Goal: Check status: Check status

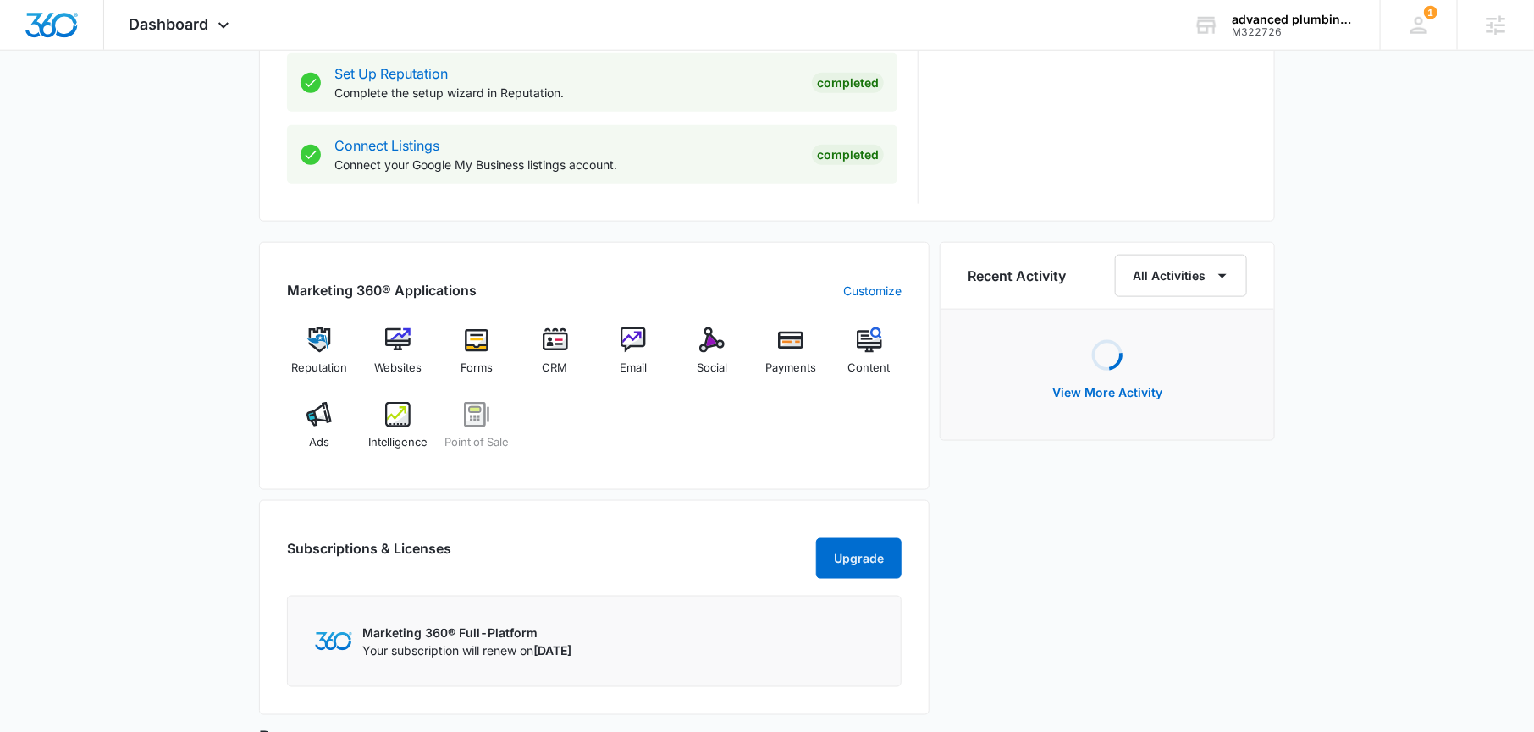
scroll to position [874, 0]
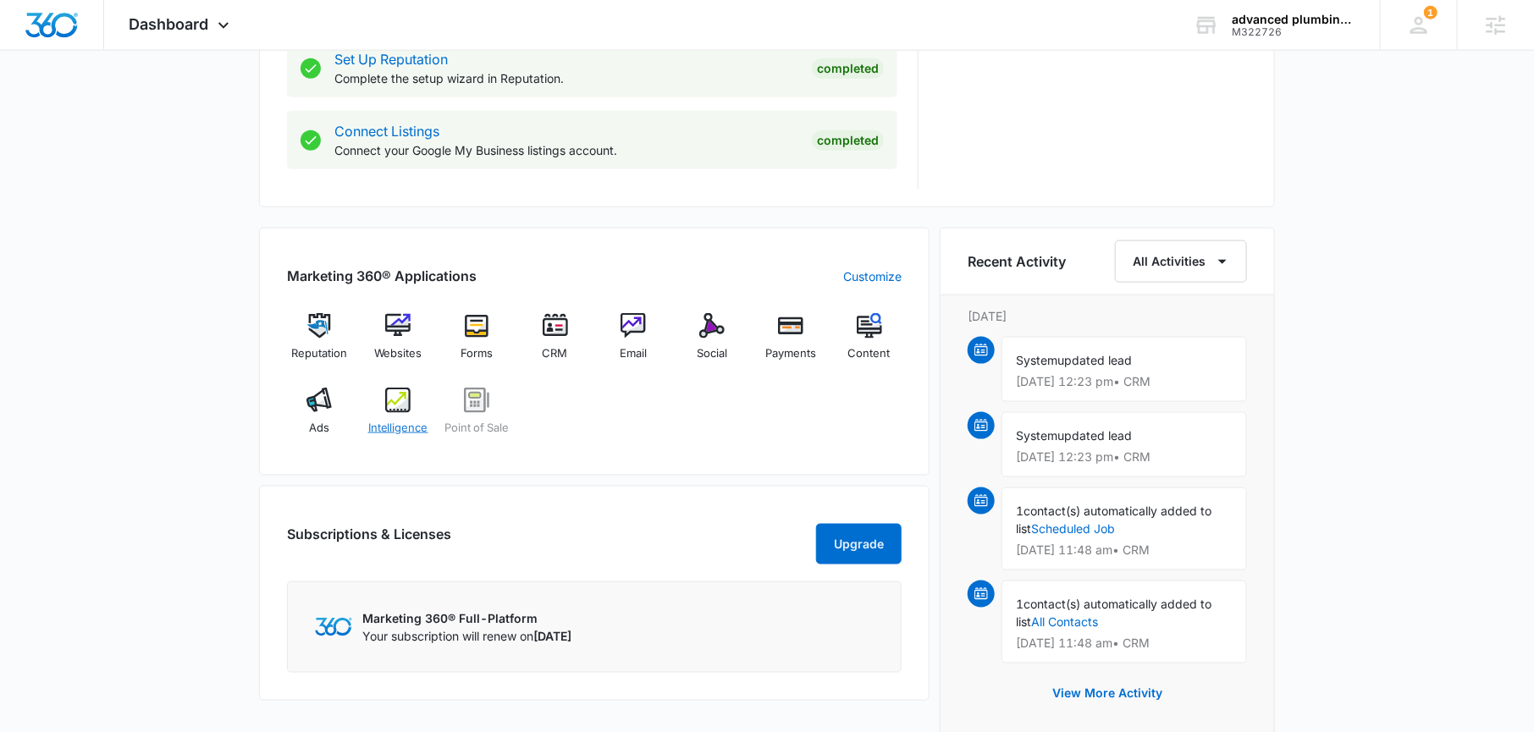
click at [389, 388] on img at bounding box center [397, 400] width 25 height 25
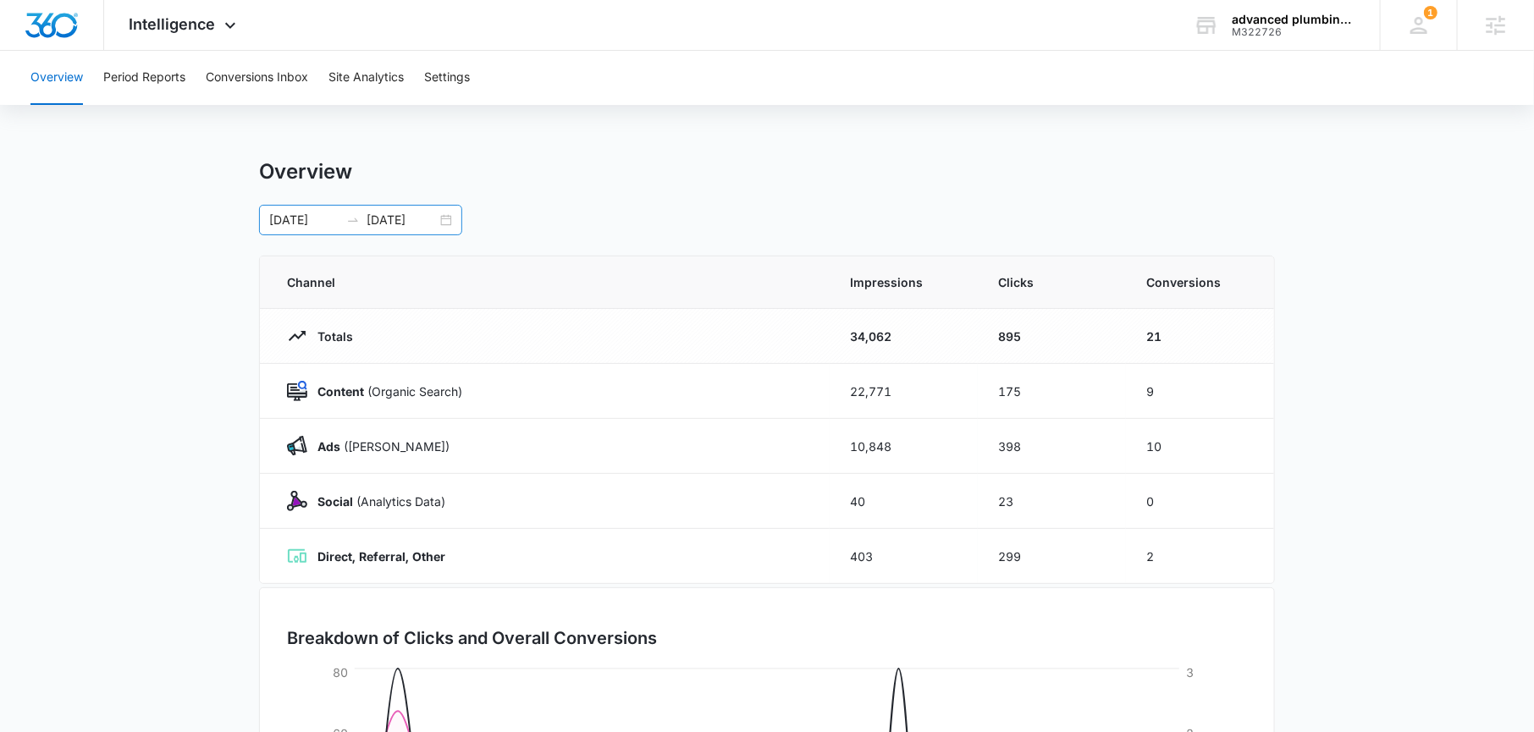
click at [443, 220] on div "[DATE] [DATE]" at bounding box center [360, 220] width 203 height 30
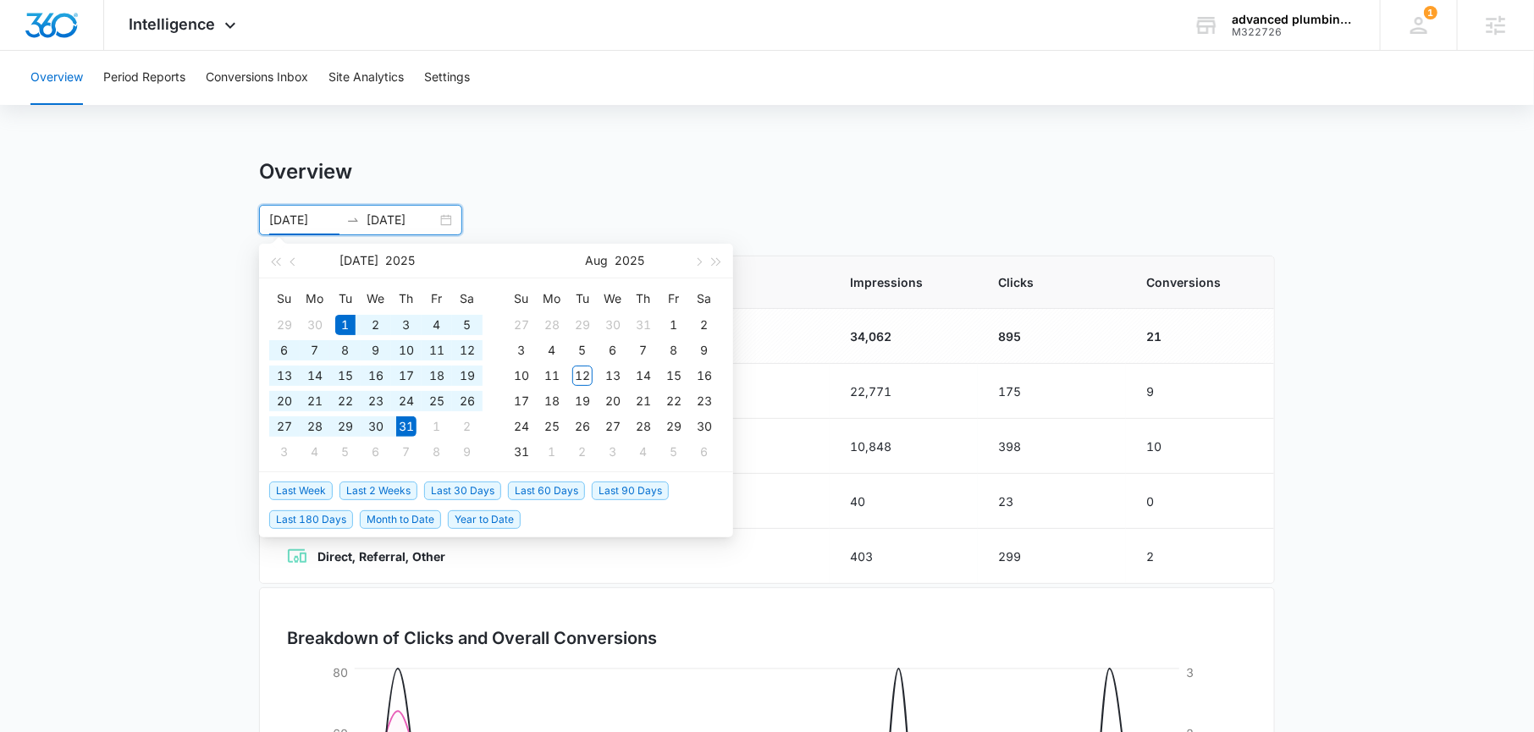
click at [459, 479] on li "Last 30 Days" at bounding box center [466, 490] width 84 height 29
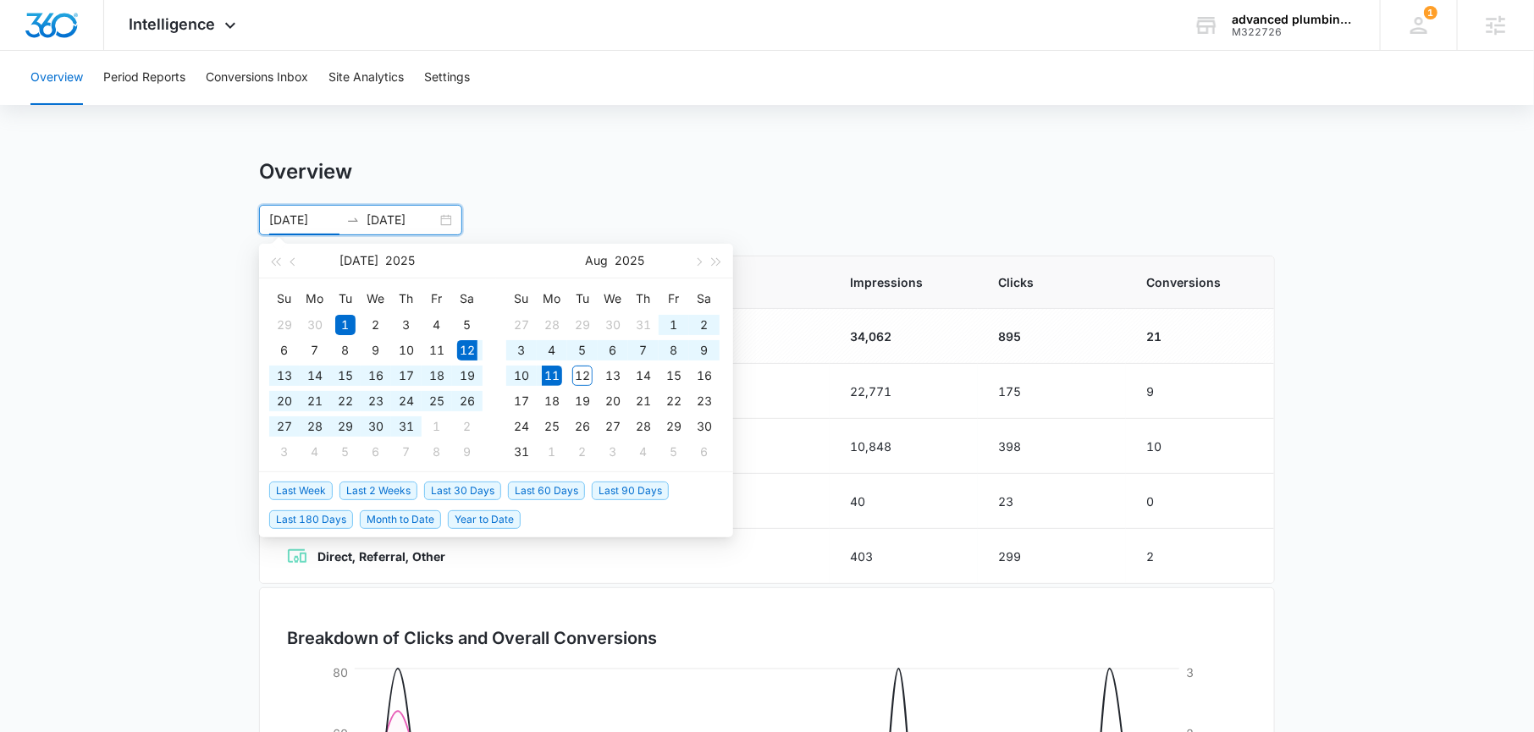
click at [459, 483] on span "Last 30 Days" at bounding box center [462, 491] width 77 height 19
type input "[DATE]"
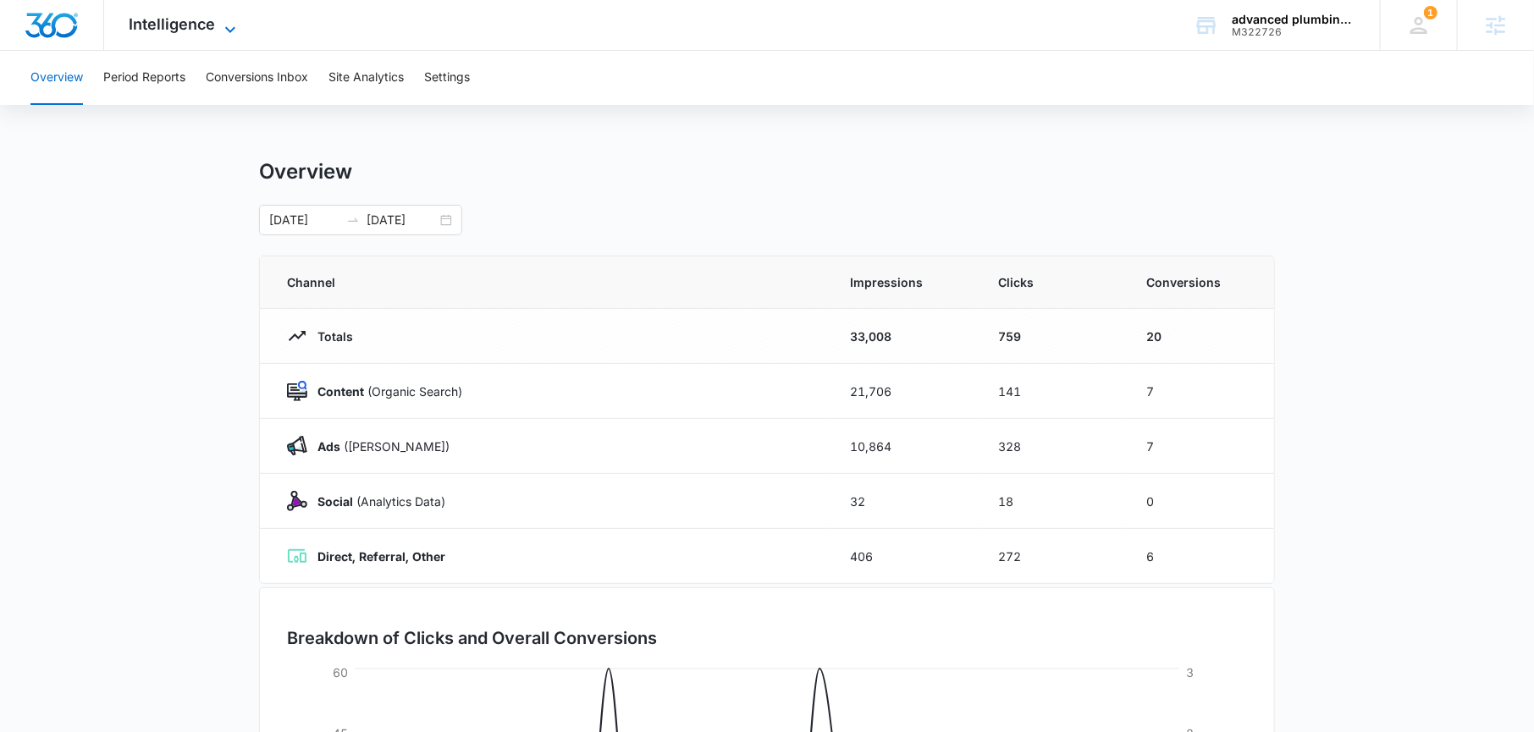
click at [201, 23] on span "Intelligence" at bounding box center [173, 24] width 86 height 18
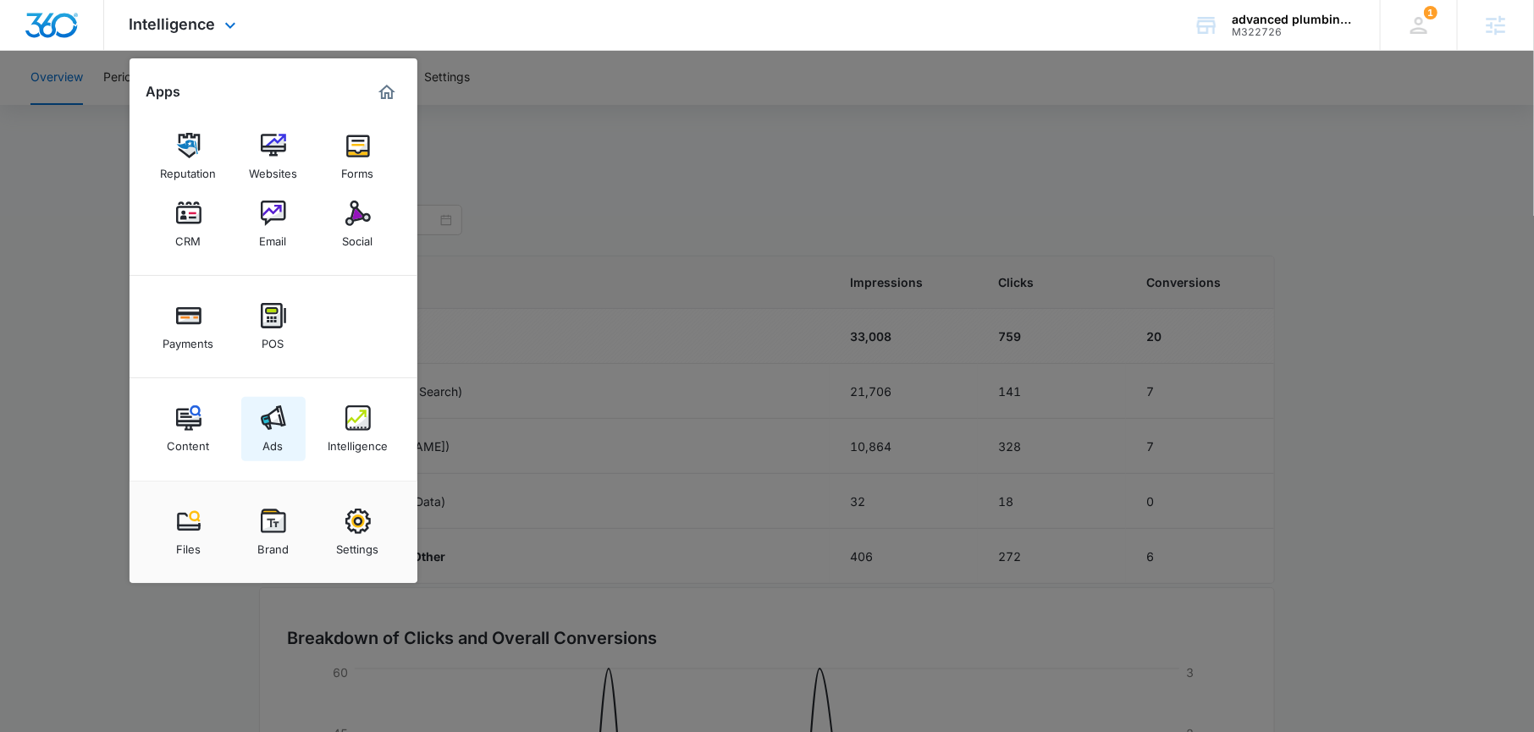
click at [262, 430] on img at bounding box center [273, 417] width 25 height 25
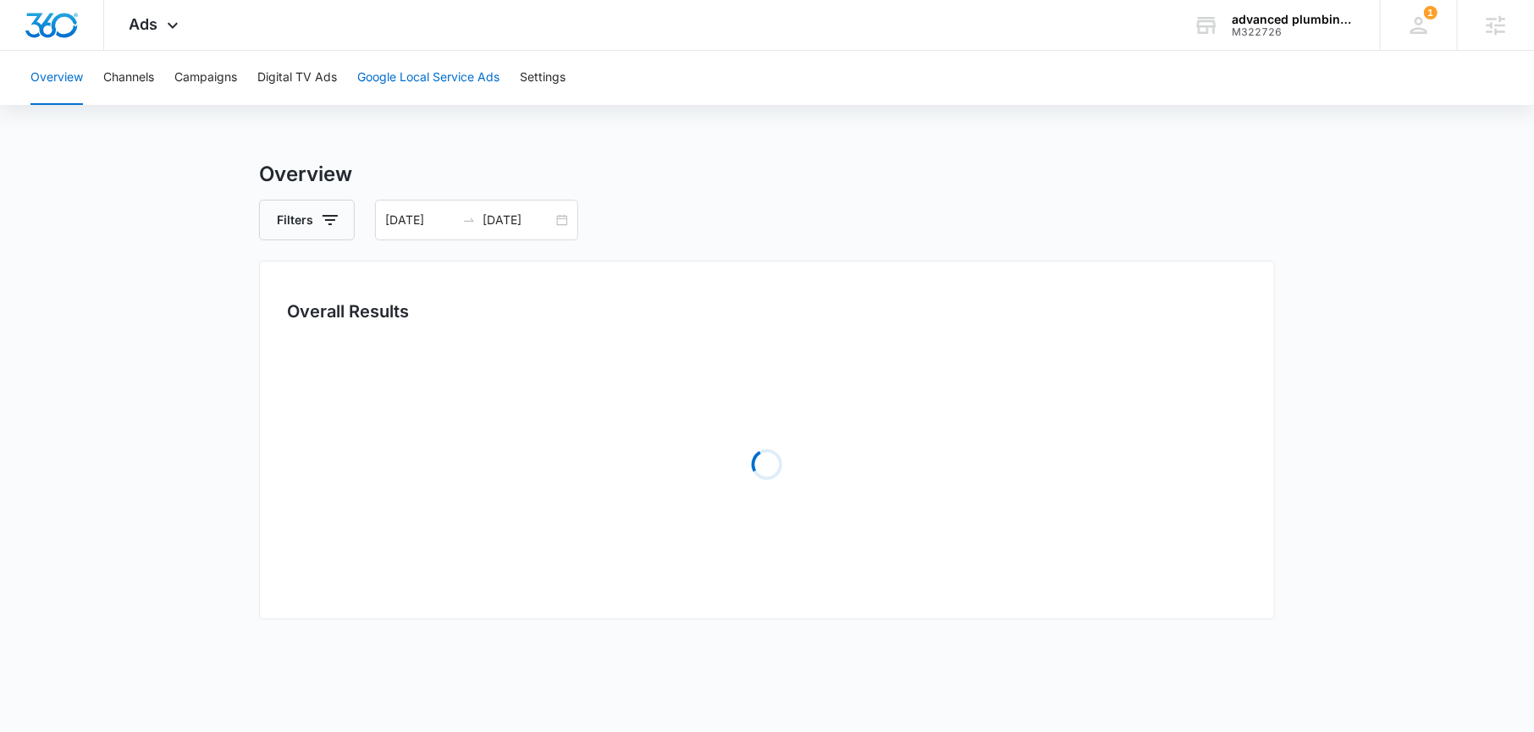
click at [410, 73] on button "Google Local Service Ads" at bounding box center [428, 78] width 142 height 54
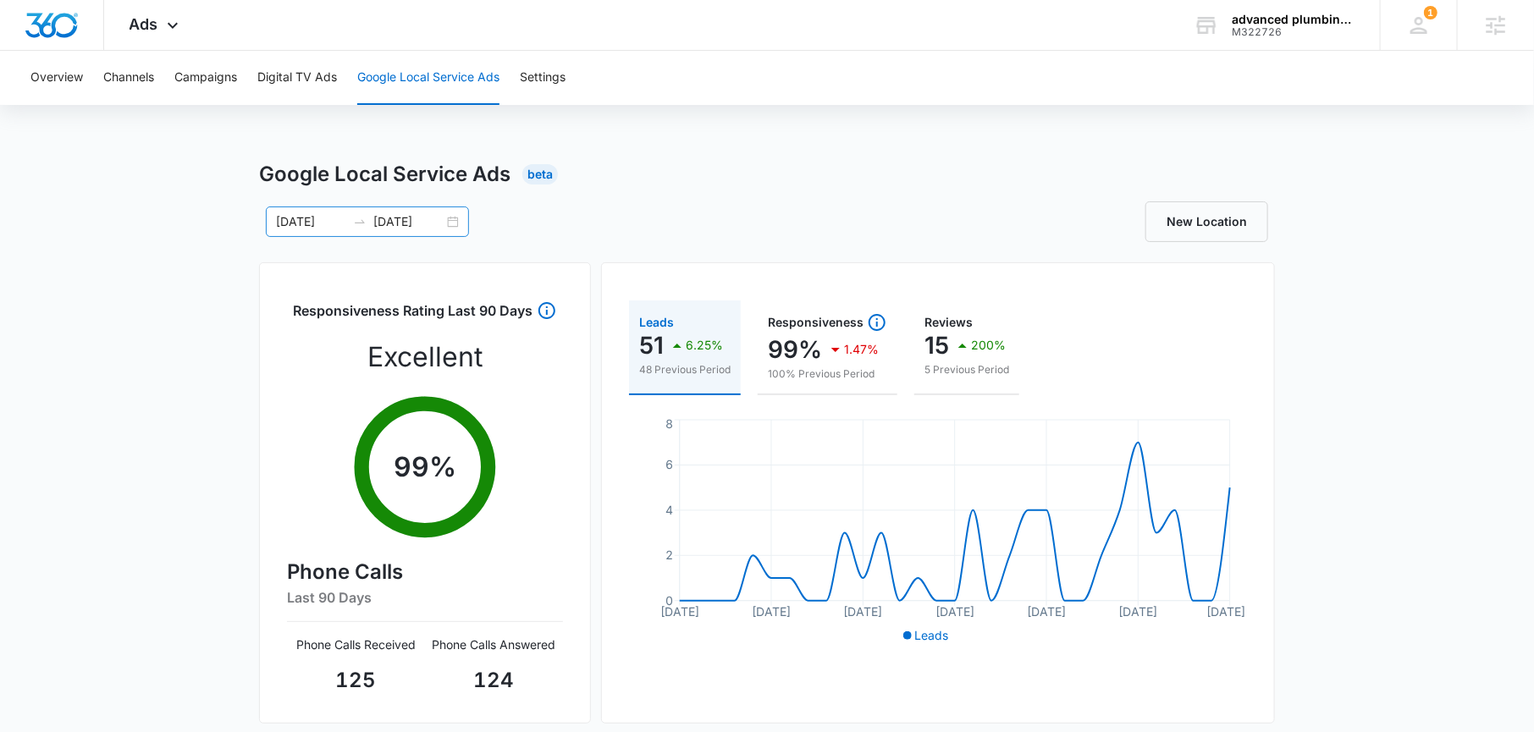
click at [452, 225] on div "[DATE] [DATE]" at bounding box center [367, 222] width 203 height 30
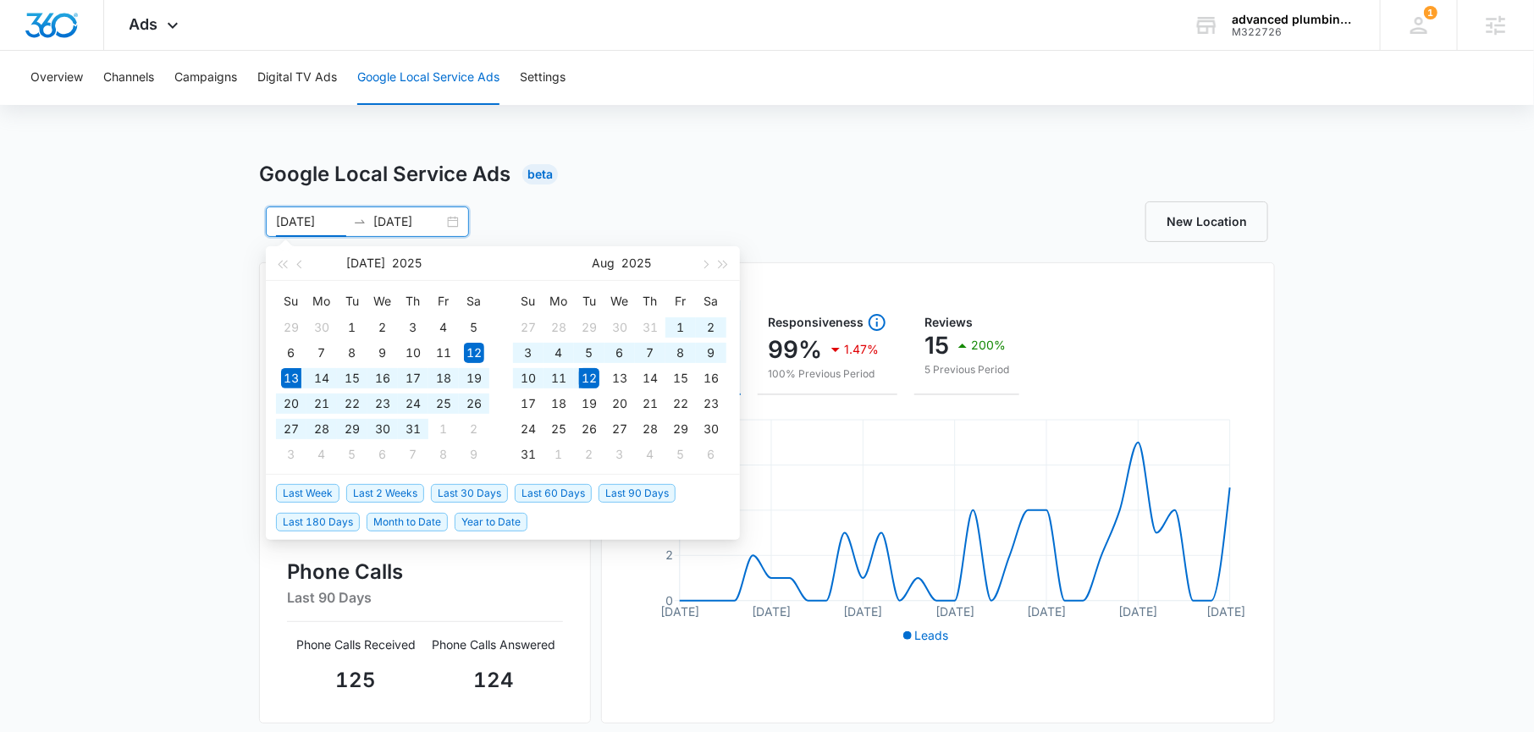
click at [457, 491] on span "Last 30 Days" at bounding box center [469, 493] width 77 height 19
type input "[DATE]"
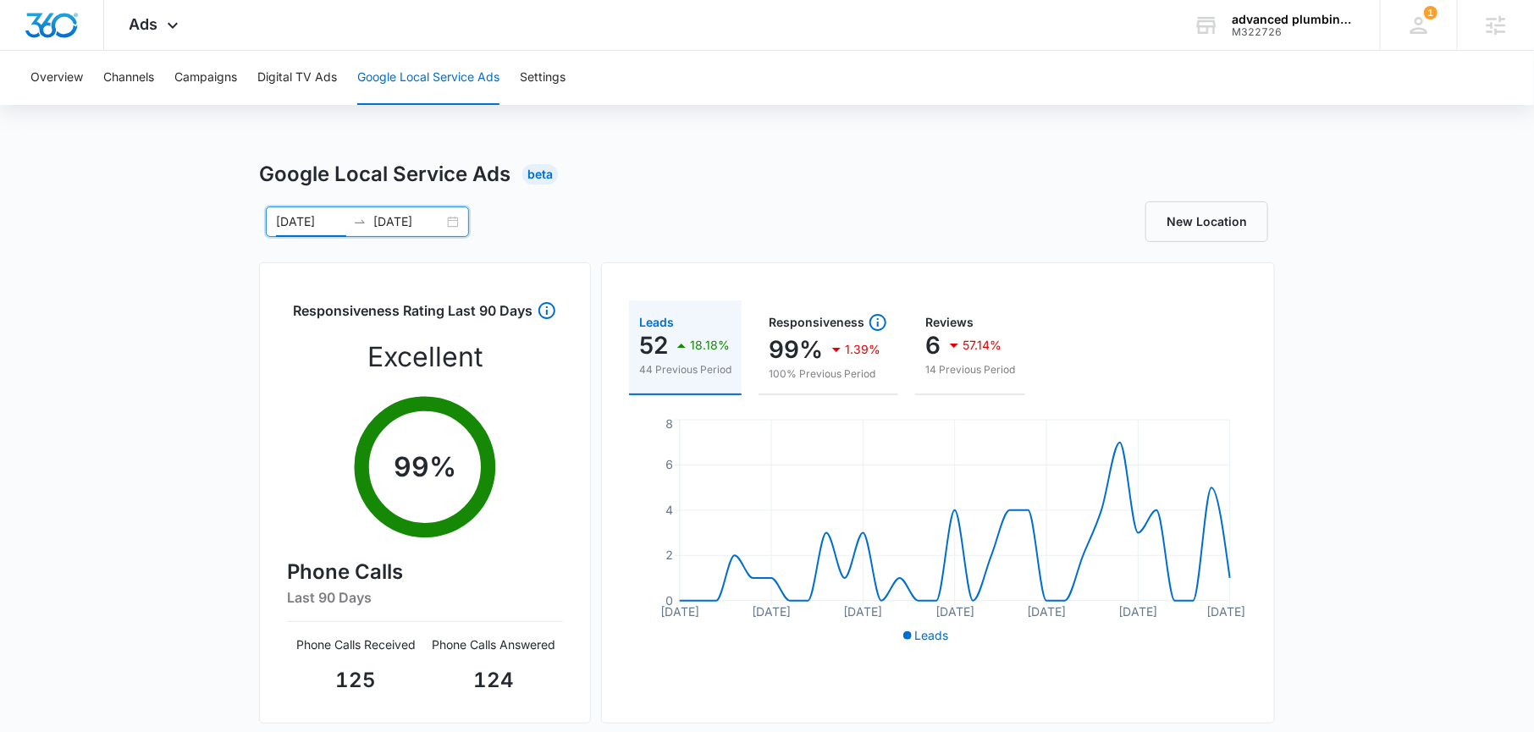
click at [450, 225] on div "[DATE] [DATE]" at bounding box center [367, 222] width 203 height 30
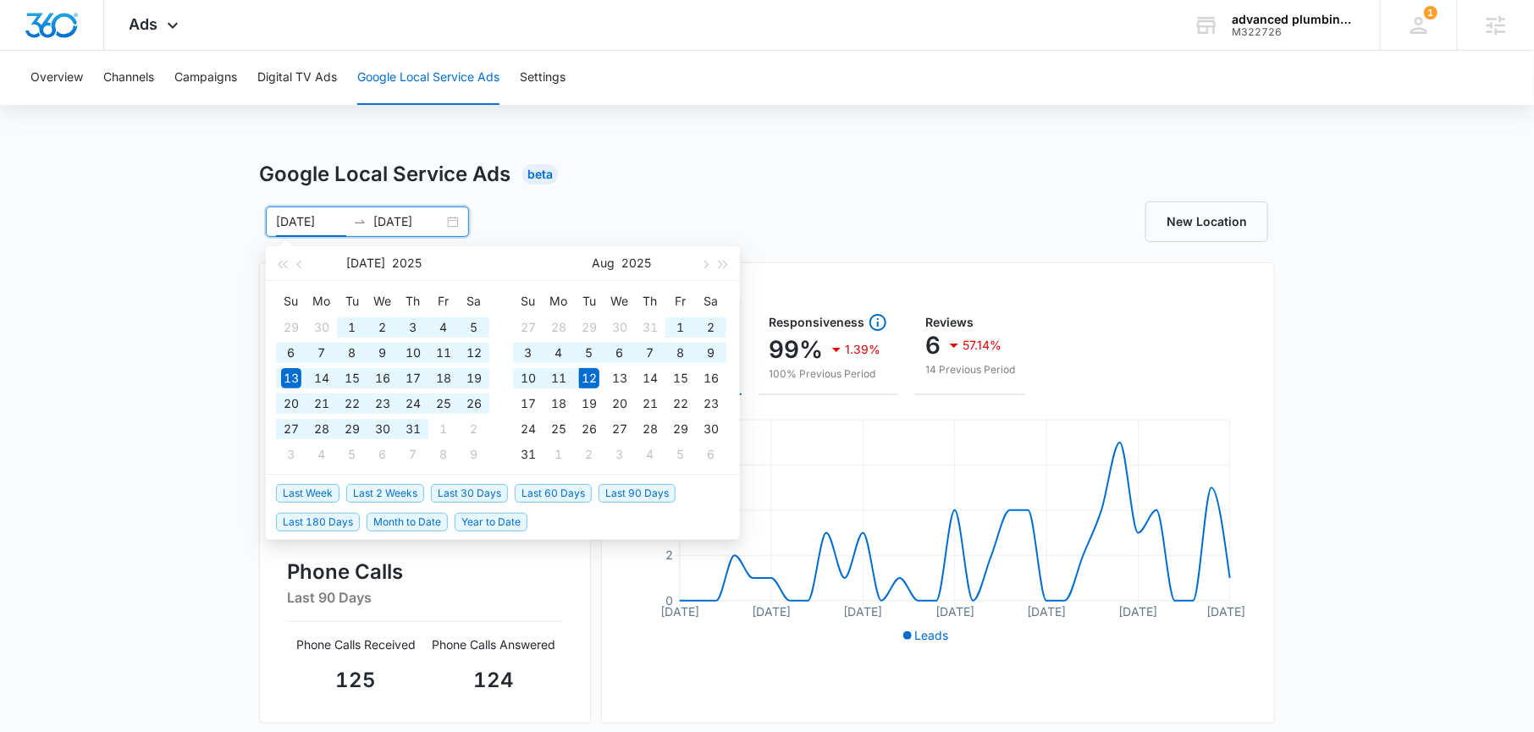
click at [556, 488] on span "Last 60 Days" at bounding box center [553, 493] width 77 height 19
type input "[DATE]"
